Goal: Task Accomplishment & Management: Use online tool/utility

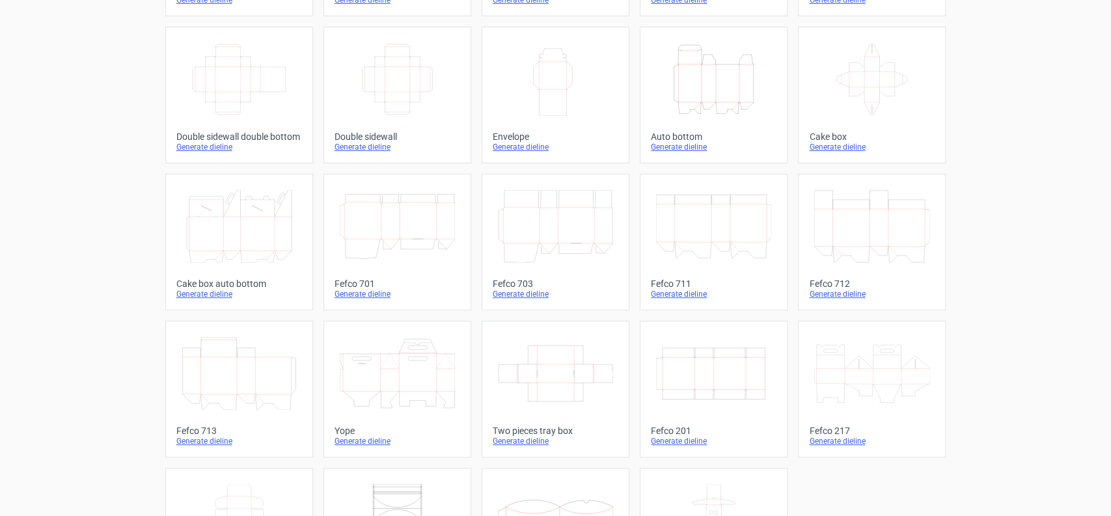
scroll to position [217, 0]
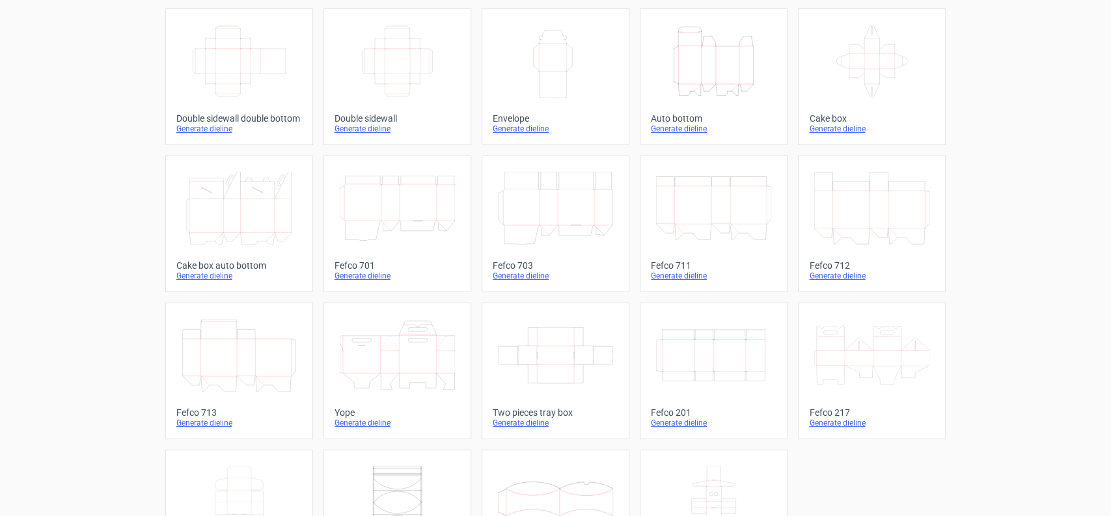
click at [756, 324] on icon "Width Depth Height" at bounding box center [713, 355] width 115 height 73
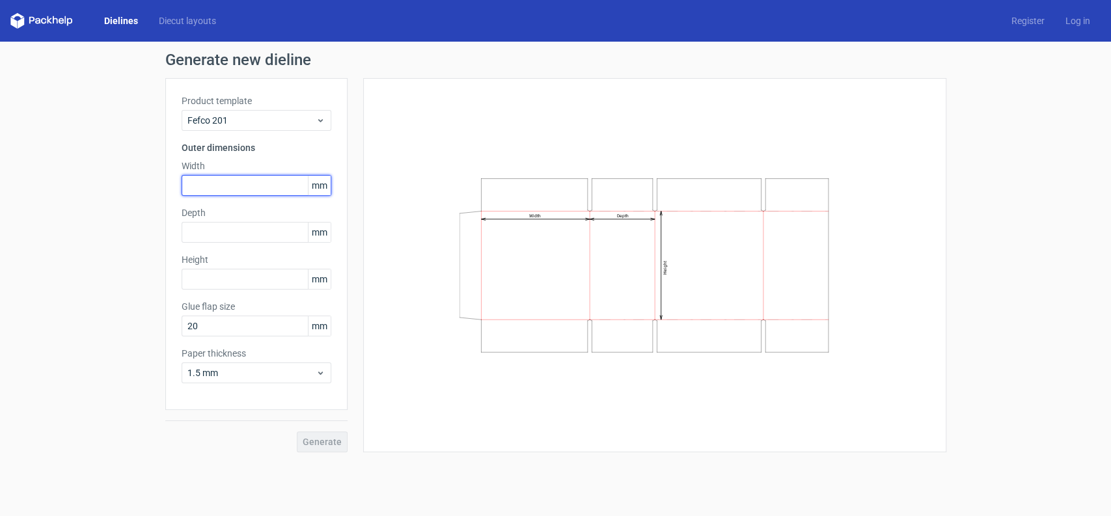
click at [298, 191] on input "text" at bounding box center [257, 185] width 150 height 21
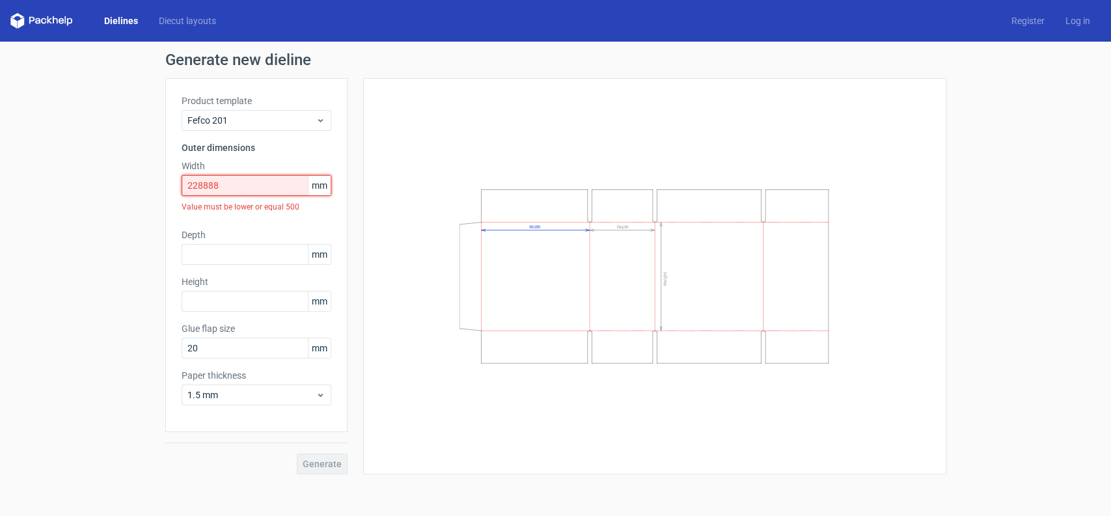
drag, startPoint x: 257, startPoint y: 186, endPoint x: 0, endPoint y: 187, distance: 256.5
click at [0, 187] on div "Generate new dieline Product template Fefco 201 Outer dimensions Width 228888 m…" at bounding box center [555, 263] width 1111 height 443
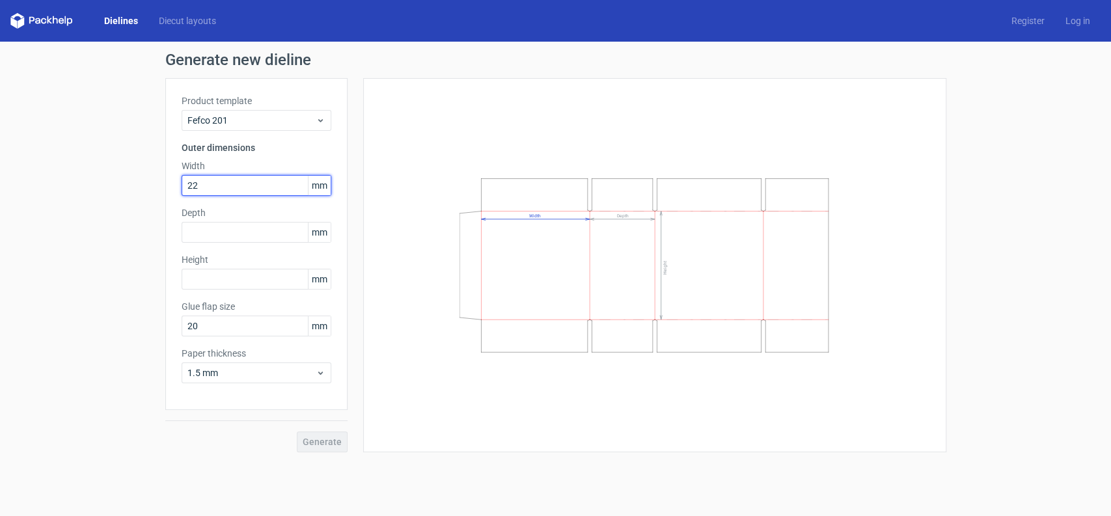
type input "2"
type input "288"
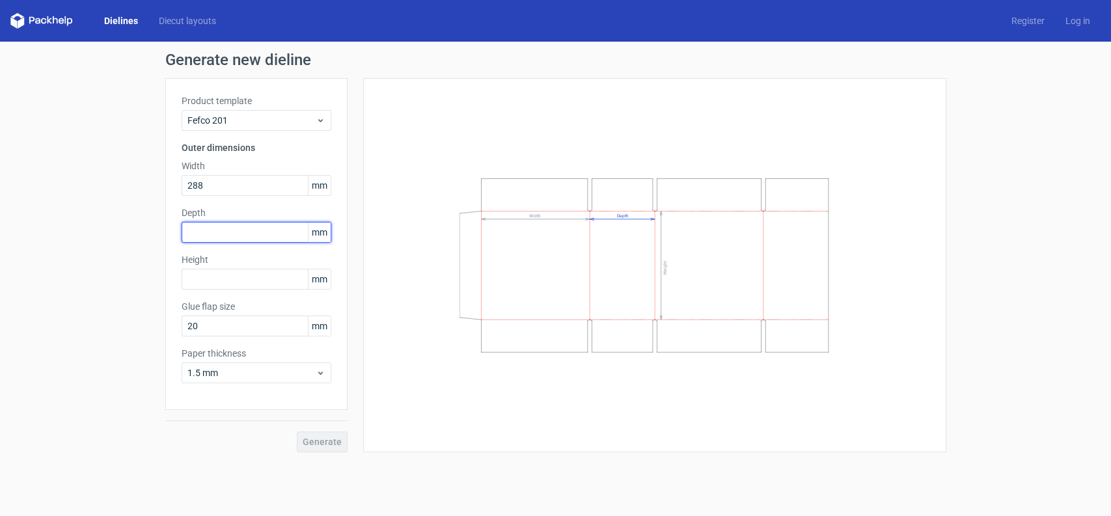
click at [221, 232] on input "text" at bounding box center [257, 232] width 150 height 21
type input "221"
click at [235, 280] on input "text" at bounding box center [257, 279] width 150 height 21
type input "506"
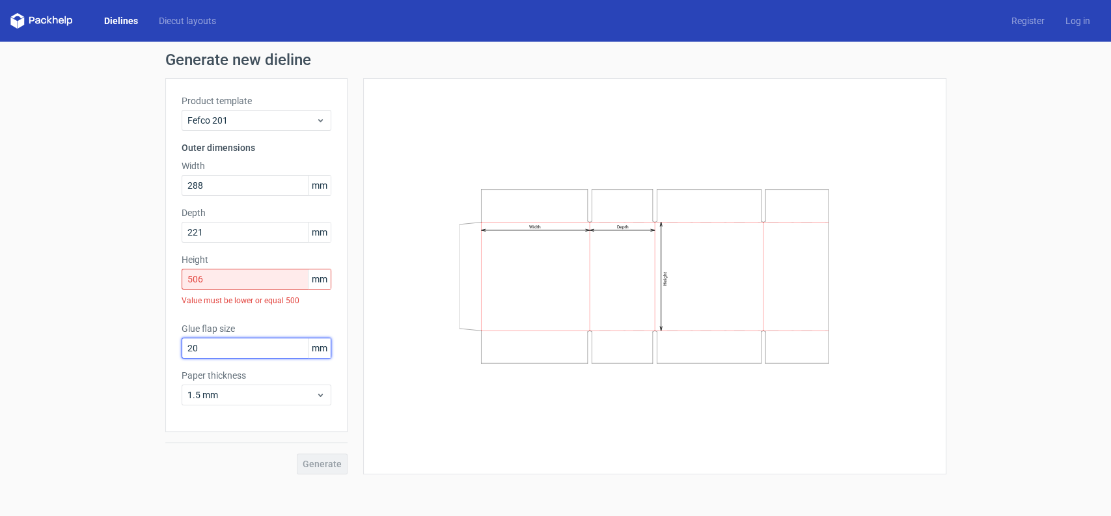
drag, startPoint x: 213, startPoint y: 329, endPoint x: 102, endPoint y: 327, distance: 111.3
click at [102, 327] on div "Generate new dieline Product template Fefco 201 Outer dimensions Width 288 mm D…" at bounding box center [555, 263] width 1111 height 443
type input "30"
click at [240, 395] on span "1.5 mm" at bounding box center [251, 395] width 128 height 13
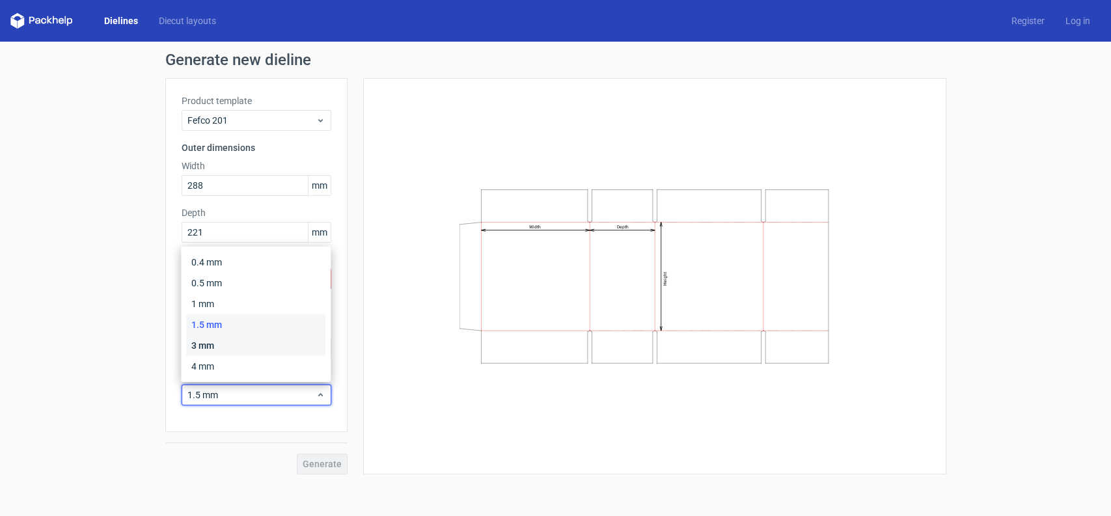
click at [242, 344] on div "3 mm" at bounding box center [255, 345] width 139 height 21
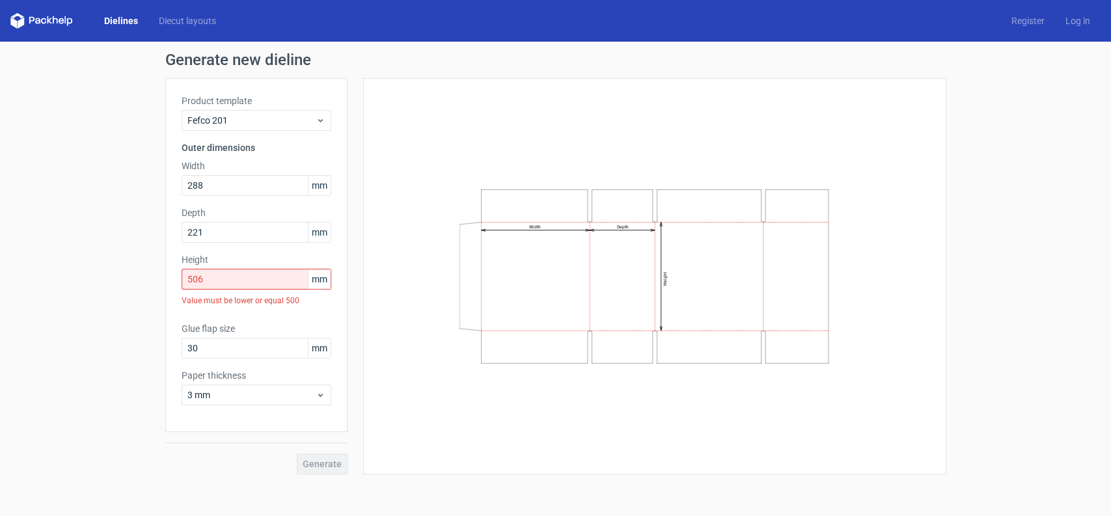
click at [417, 436] on div "Width Depth Height" at bounding box center [655, 276] width 551 height 364
drag, startPoint x: 227, startPoint y: 277, endPoint x: 0, endPoint y: 264, distance: 226.9
click at [0, 264] on div "Generate new dieline Product template Fefco 201 Outer dimensions Width 288 mm D…" at bounding box center [555, 263] width 1111 height 443
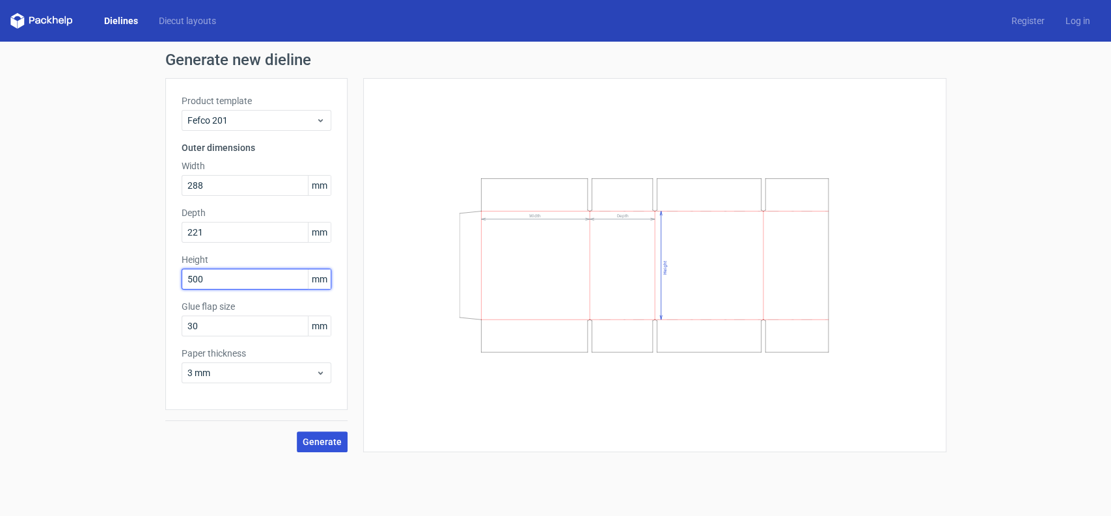
type input "500"
click at [339, 438] on span "Generate" at bounding box center [322, 441] width 39 height 9
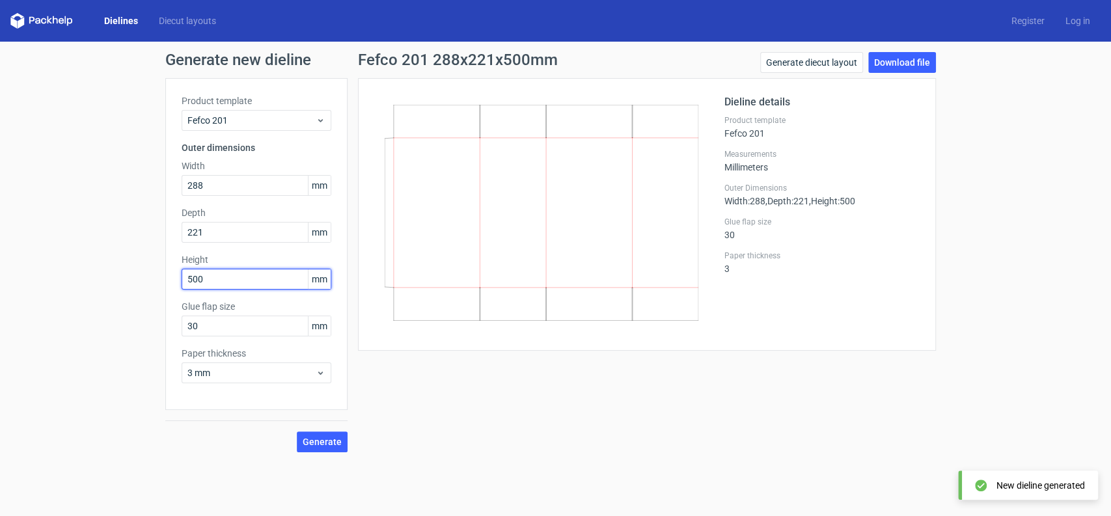
click at [242, 270] on input "500" at bounding box center [257, 279] width 150 height 21
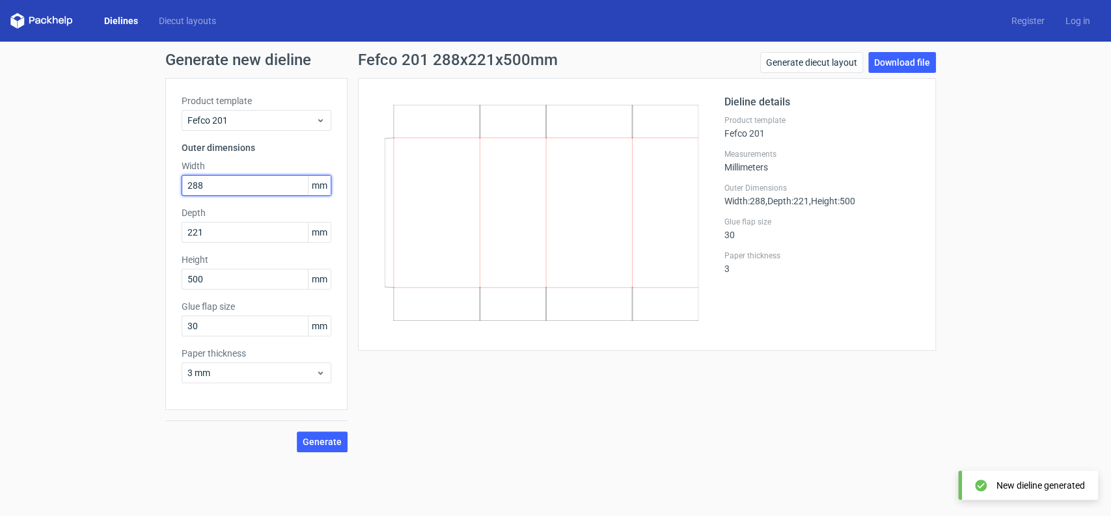
drag, startPoint x: 237, startPoint y: 180, endPoint x: 0, endPoint y: 181, distance: 237.0
click at [0, 181] on div "Generate new dieline Product template Fefco 201 Outer dimensions Width 288 mm D…" at bounding box center [555, 252] width 1111 height 421
type input "253"
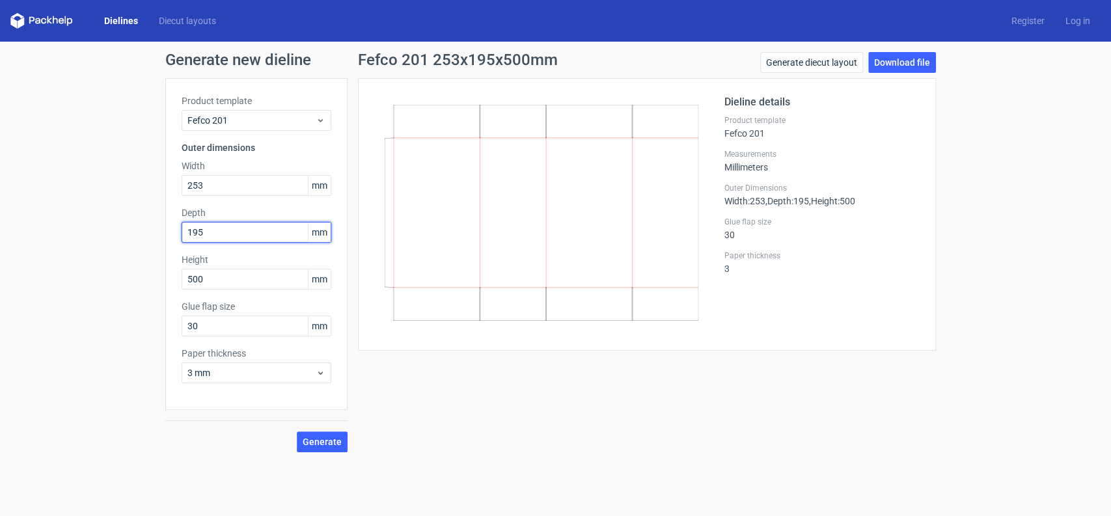
type input "195"
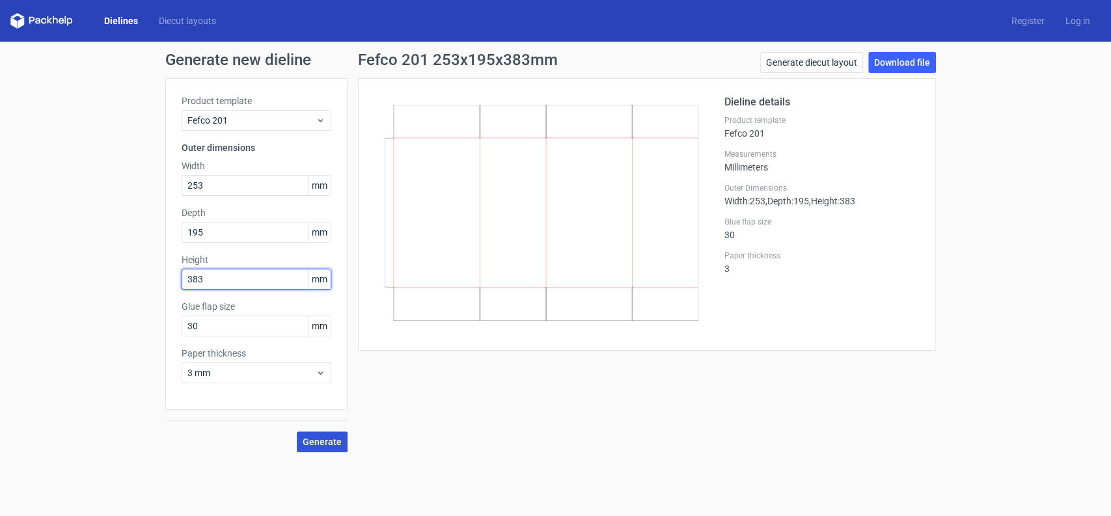
type input "383"
click at [328, 437] on span "Generate" at bounding box center [322, 441] width 39 height 9
click at [901, 61] on link "Download file" at bounding box center [902, 62] width 68 height 21
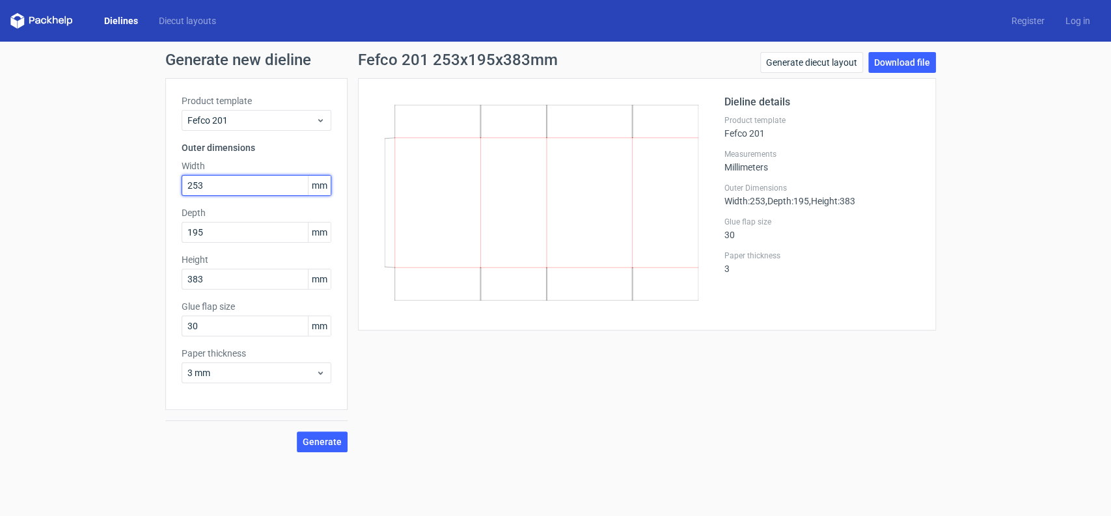
drag, startPoint x: 249, startPoint y: 189, endPoint x: 56, endPoint y: 186, distance: 193.4
click at [56, 186] on div "Generate new dieline Product template Fefco 201 Outer dimensions Width 253 mm D…" at bounding box center [555, 252] width 1111 height 421
type input "288"
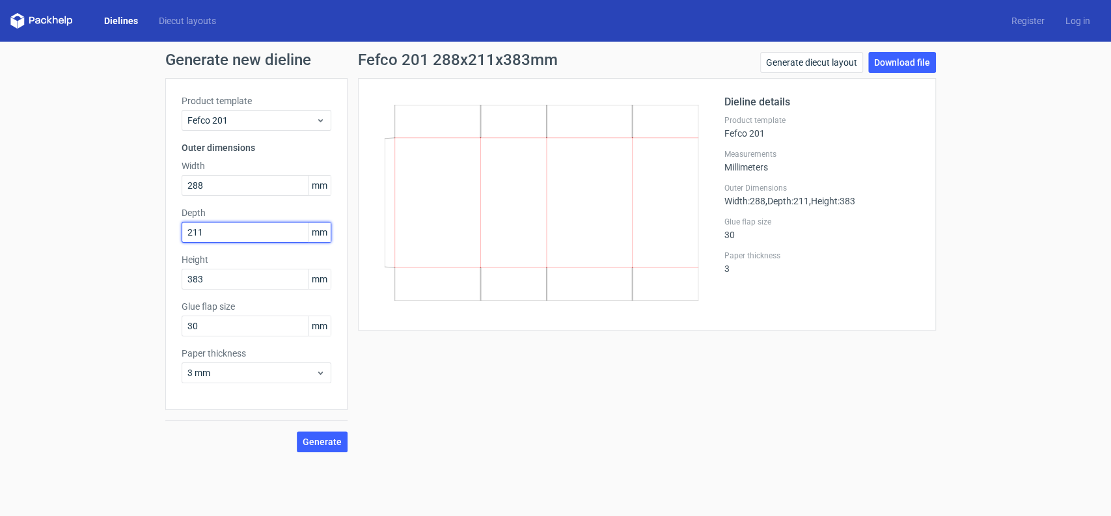
type input "211"
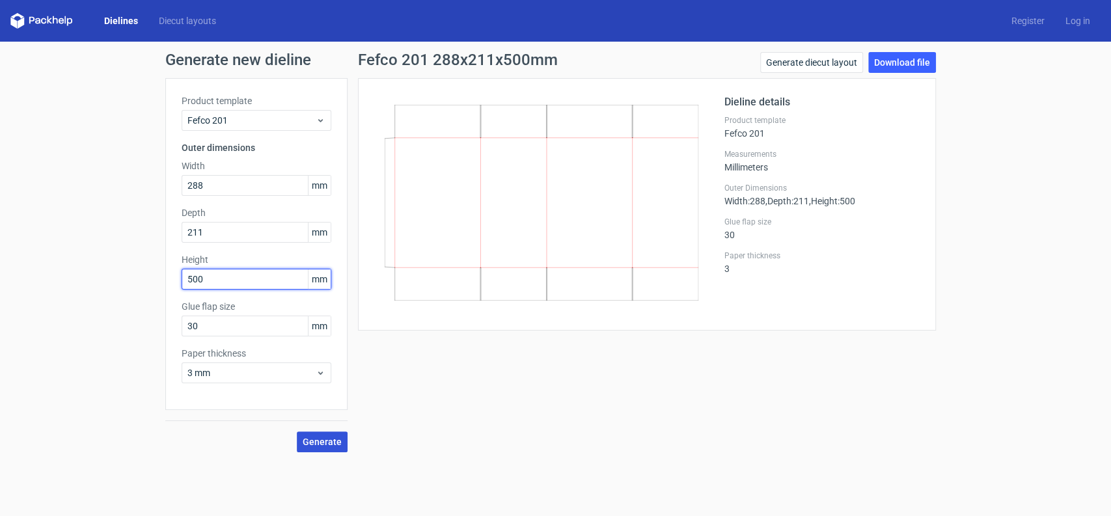
type input "500"
click at [328, 447] on button "Generate" at bounding box center [322, 442] width 51 height 21
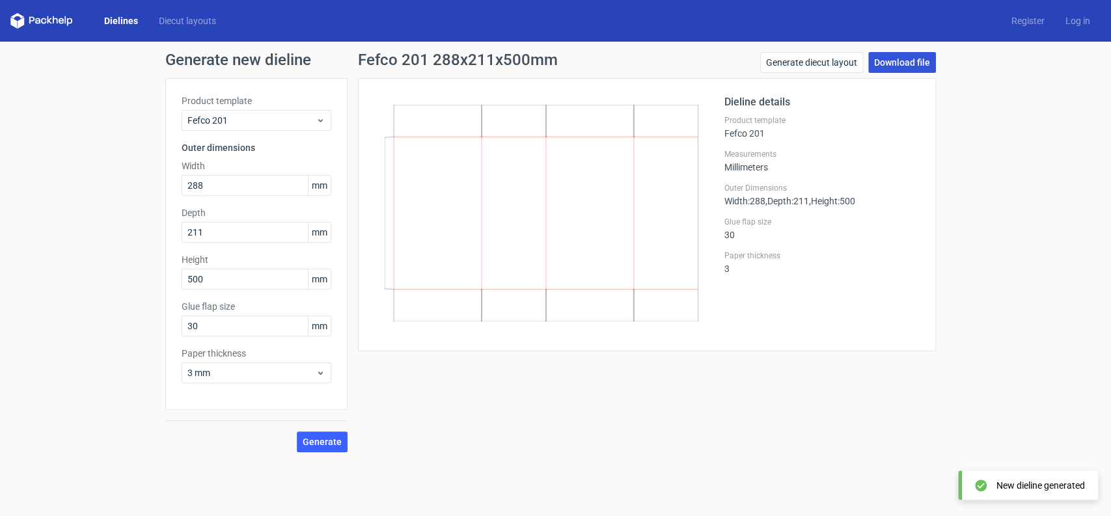
click at [919, 65] on link "Download file" at bounding box center [902, 62] width 68 height 21
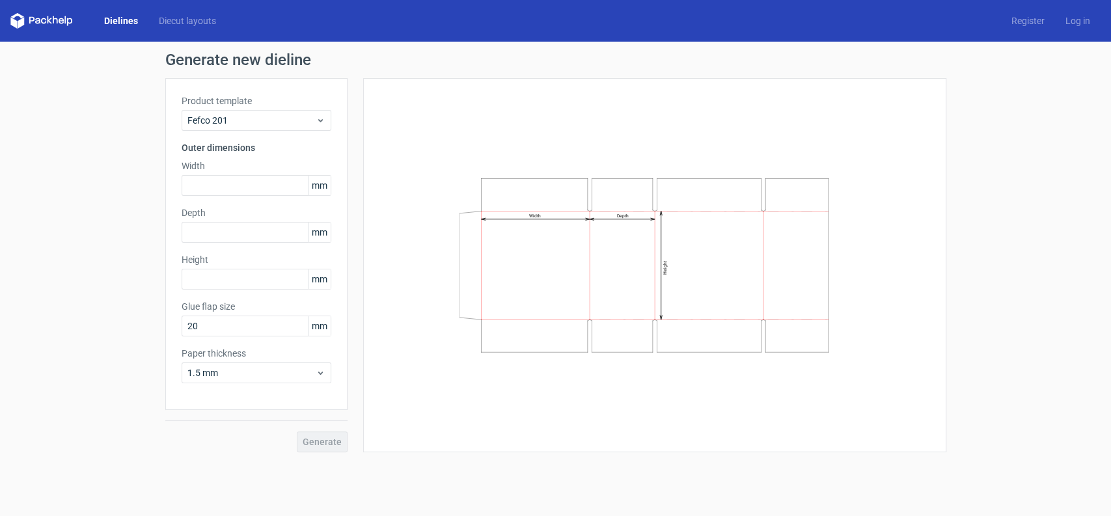
click at [122, 20] on link "Dielines" at bounding box center [121, 20] width 55 height 13
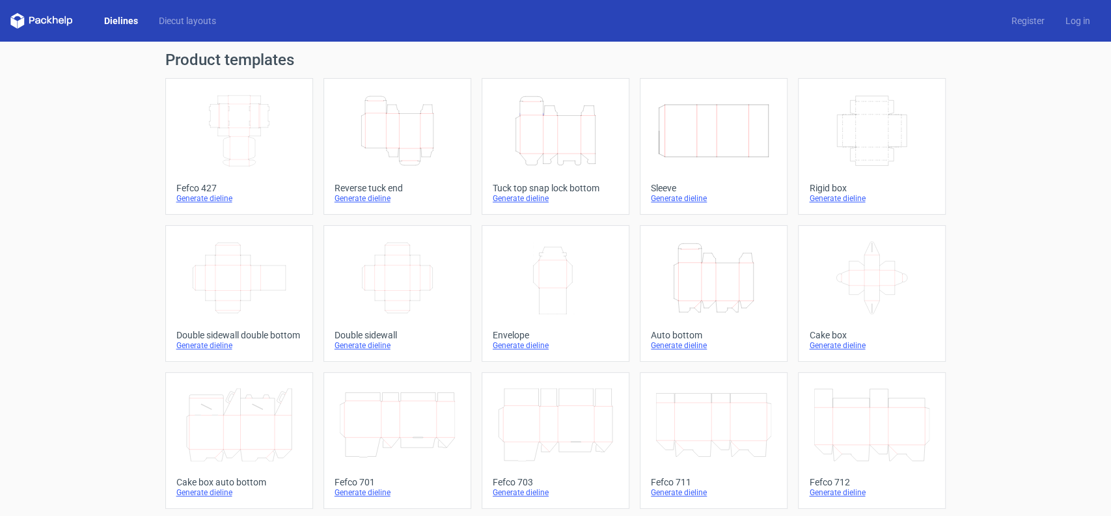
click at [734, 143] on icon "Width Depth Height" at bounding box center [713, 130] width 115 height 73
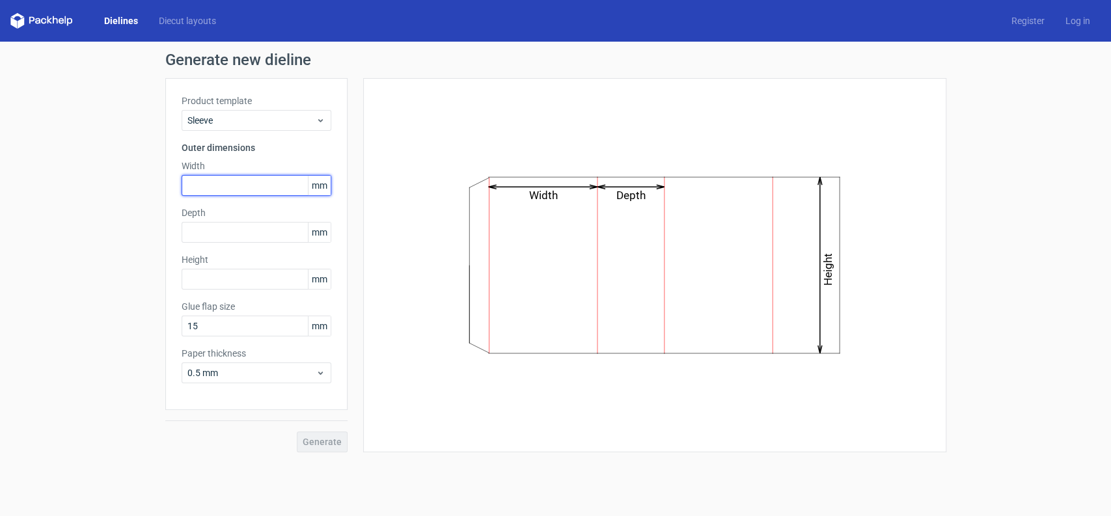
click at [264, 181] on input "text" at bounding box center [257, 185] width 150 height 21
type input "290"
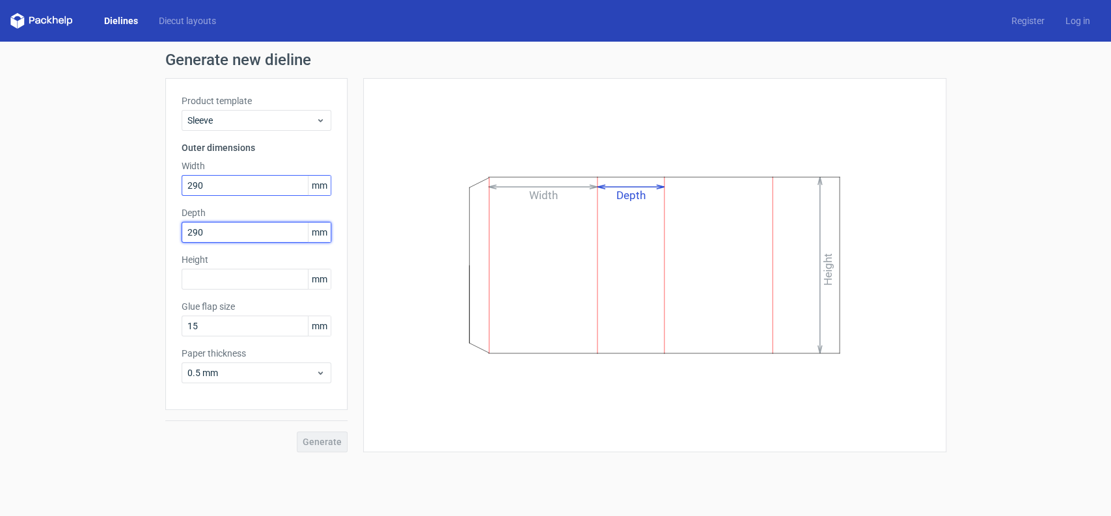
type input "290"
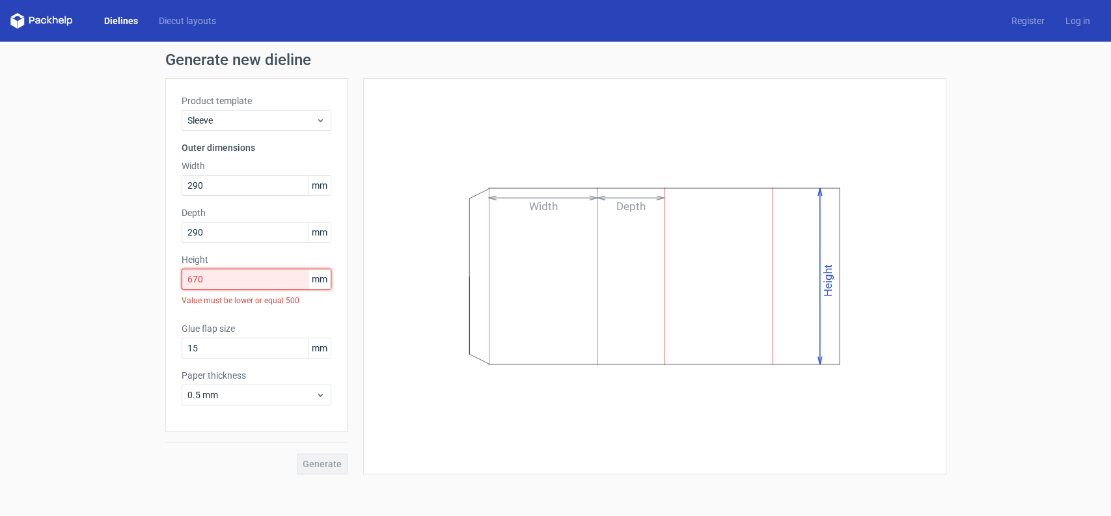
drag, startPoint x: 246, startPoint y: 276, endPoint x: 0, endPoint y: 275, distance: 246.1
click at [0, 275] on div "Generate new dieline Product template Sleeve Outer dimensions Width 290 mm Dept…" at bounding box center [555, 263] width 1111 height 443
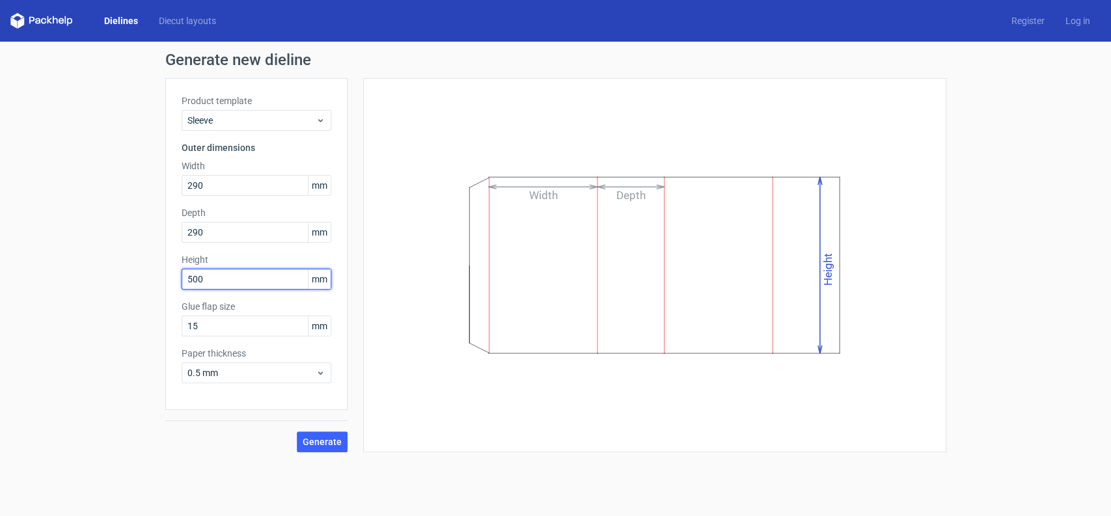
type input "500"
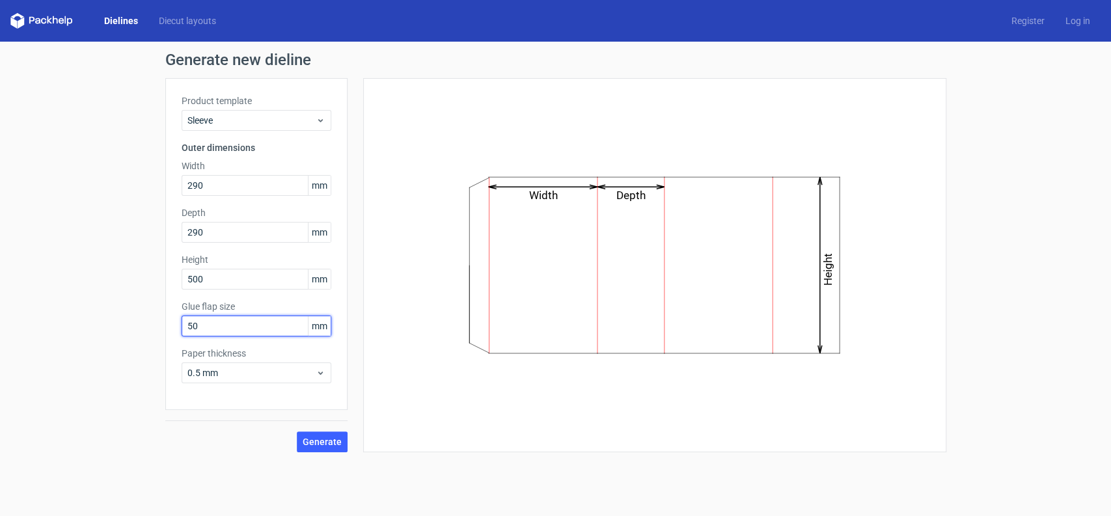
type input "50"
click at [208, 379] on span "0.5 mm" at bounding box center [251, 373] width 128 height 13
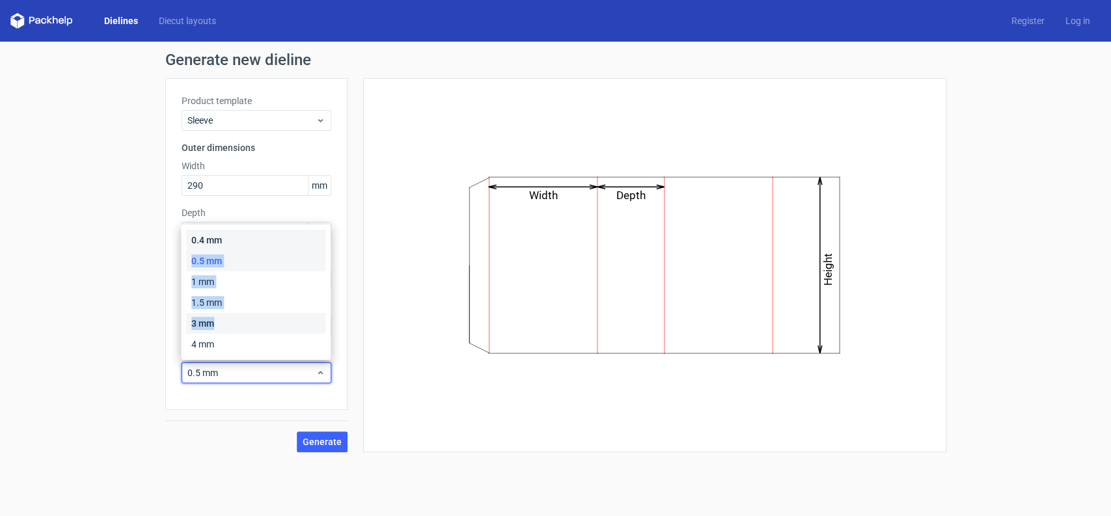
drag, startPoint x: 232, startPoint y: 233, endPoint x: 227, endPoint y: 318, distance: 85.4
click at [227, 318] on div "0.4 mm 0.5 mm 1 mm 1.5 mm 3 mm 4 mm" at bounding box center [255, 292] width 139 height 125
click at [223, 342] on div "4 mm" at bounding box center [255, 344] width 139 height 21
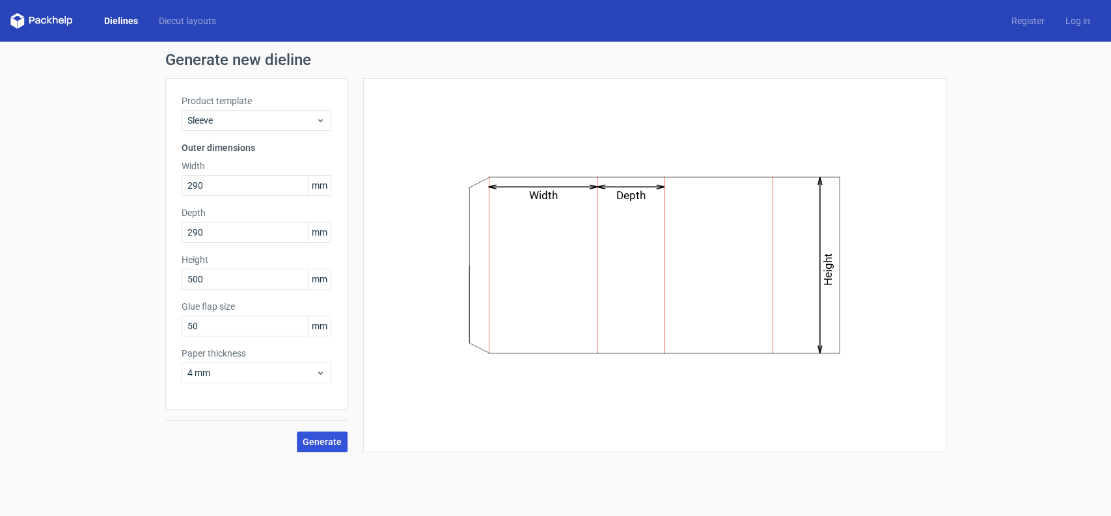
click at [320, 445] on span "Generate" at bounding box center [322, 441] width 39 height 9
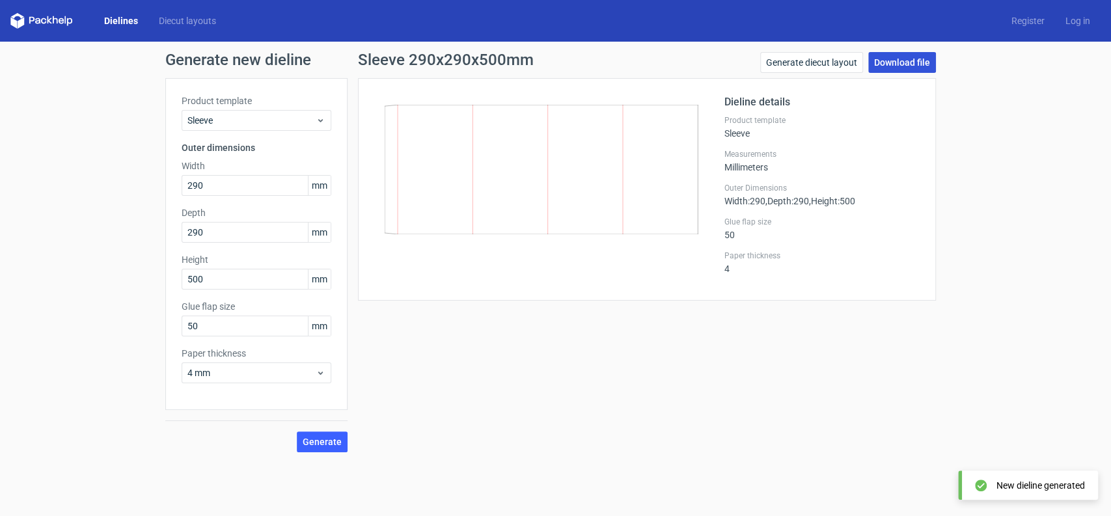
click at [915, 61] on link "Download file" at bounding box center [902, 62] width 68 height 21
